Goal: Check status

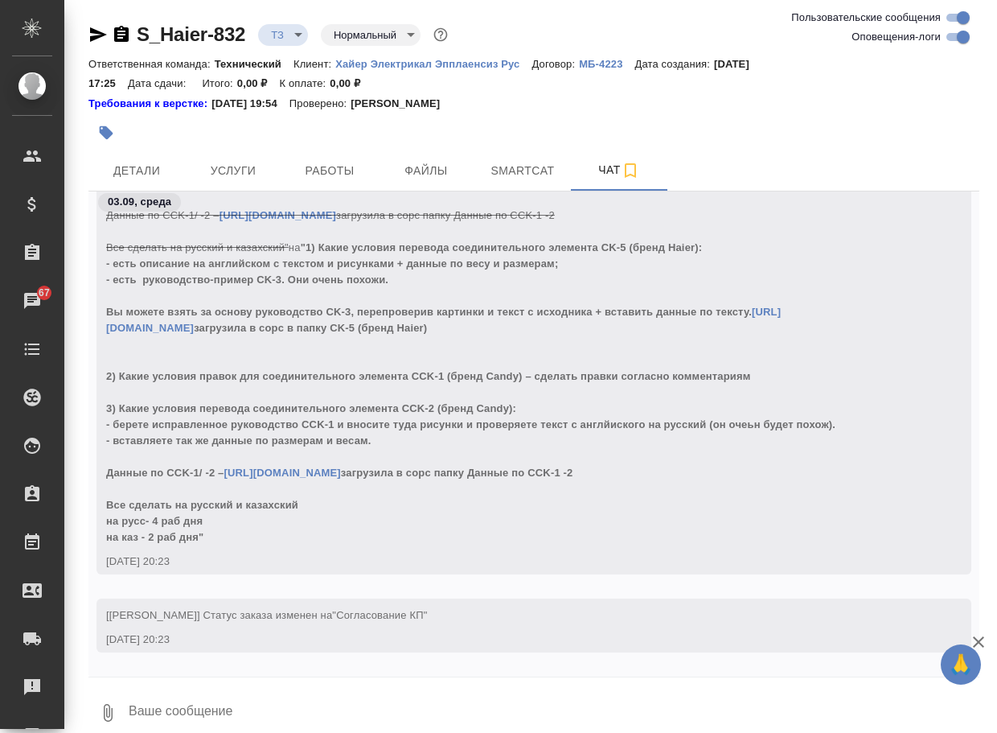
scroll to position [17, 0]
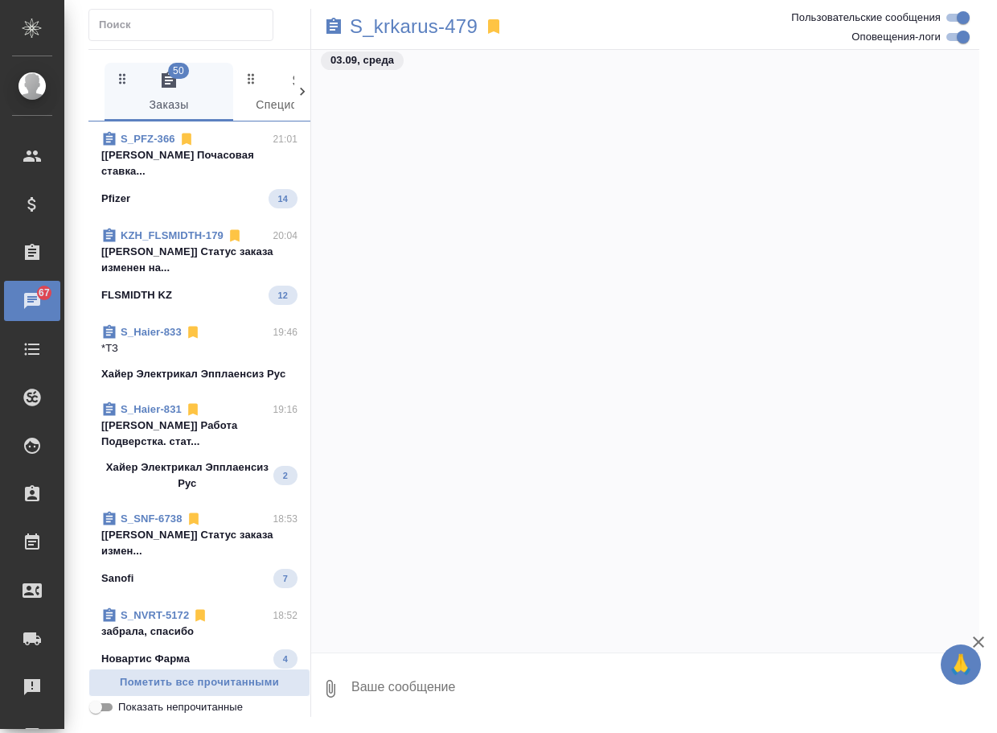
scroll to position [10288, 0]
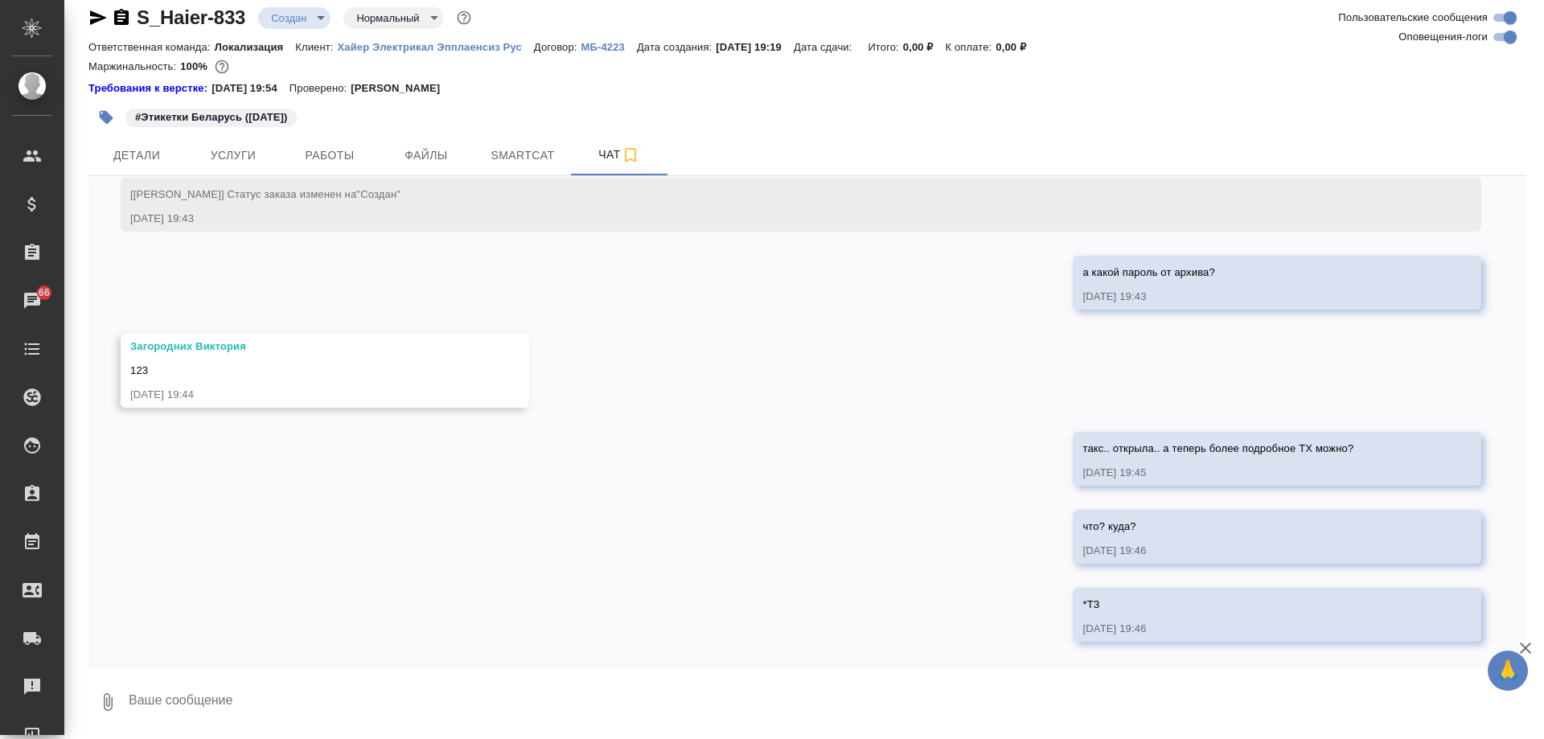
scroll to position [18, 0]
